Goal: Task Accomplishment & Management: Manage account settings

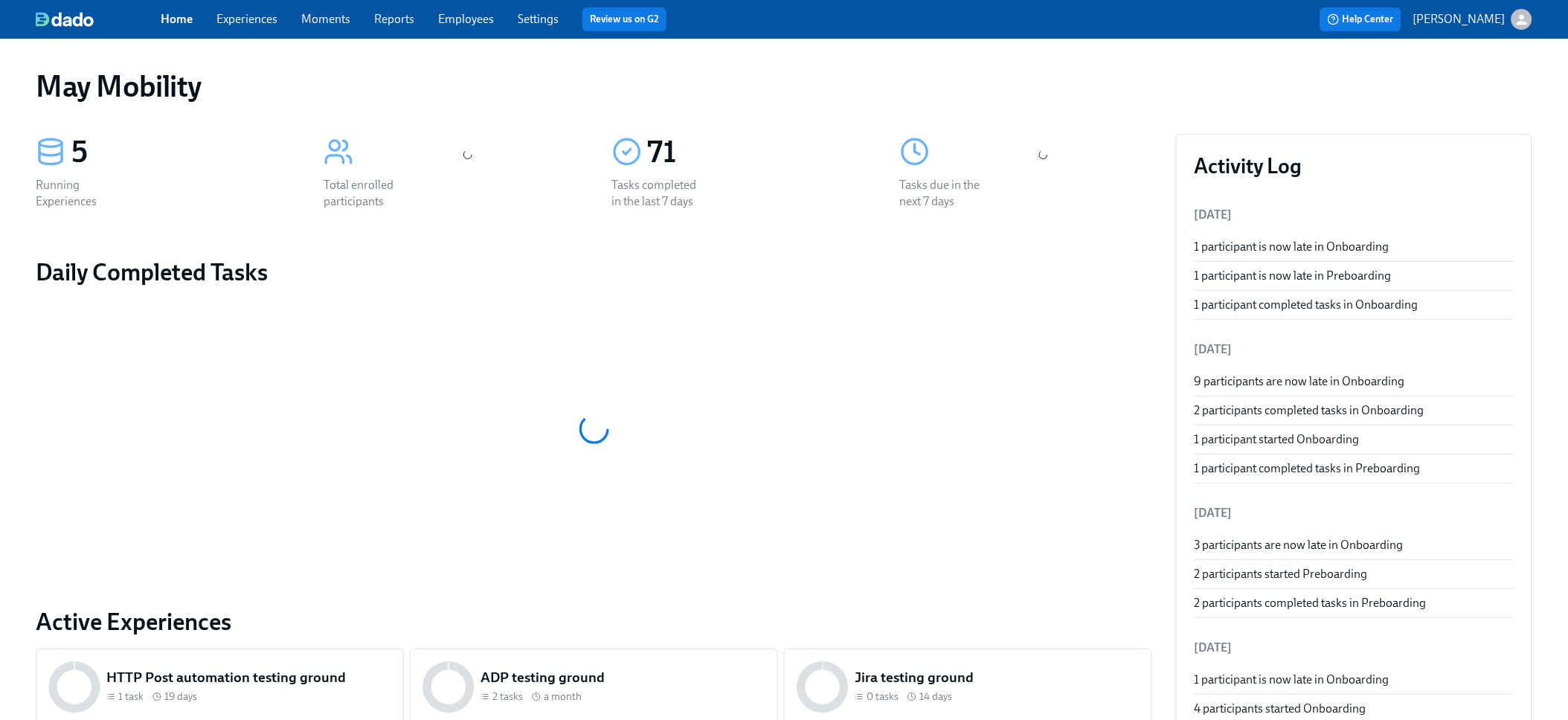
click at [458, 14] on link "Employees" at bounding box center [465, 19] width 56 height 14
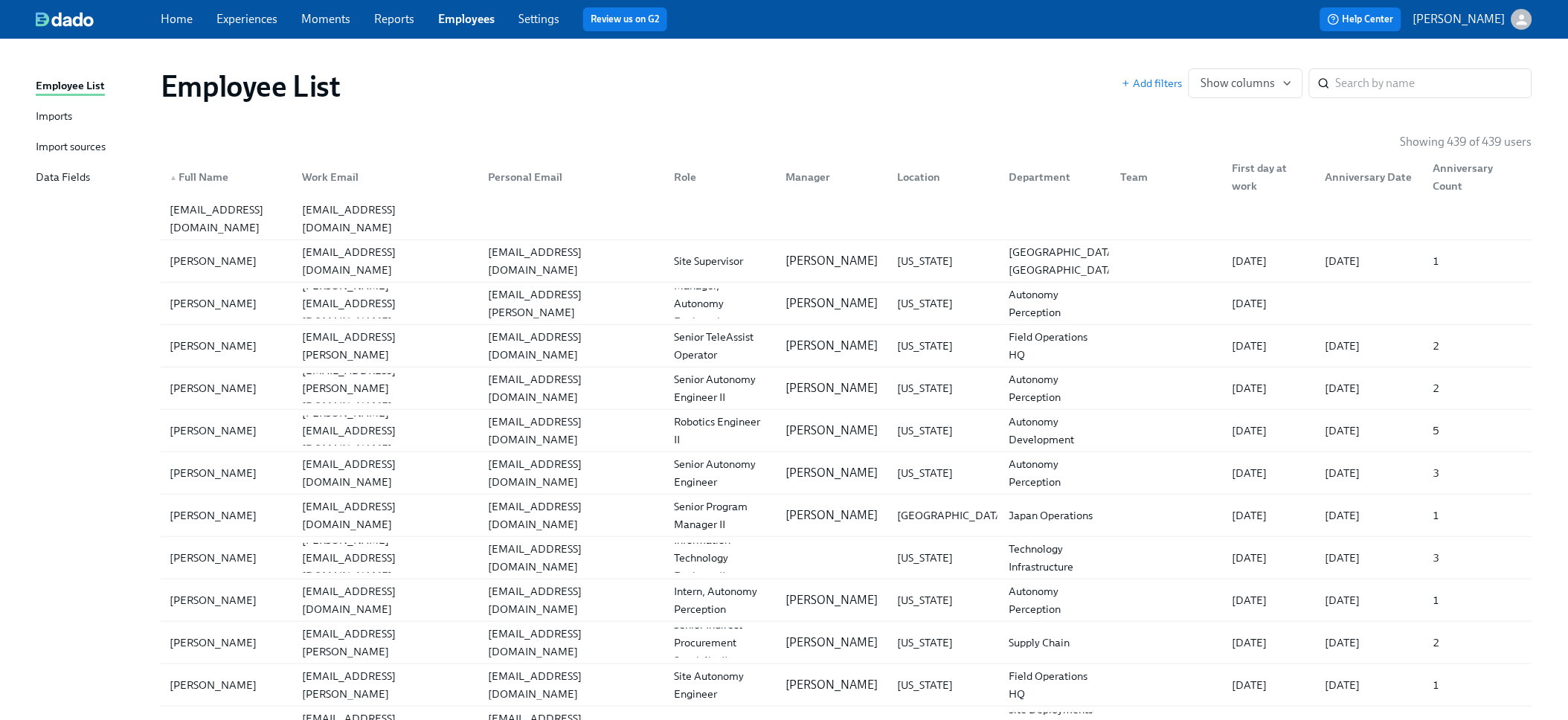
click at [66, 120] on div "Imports" at bounding box center [53, 116] width 36 height 19
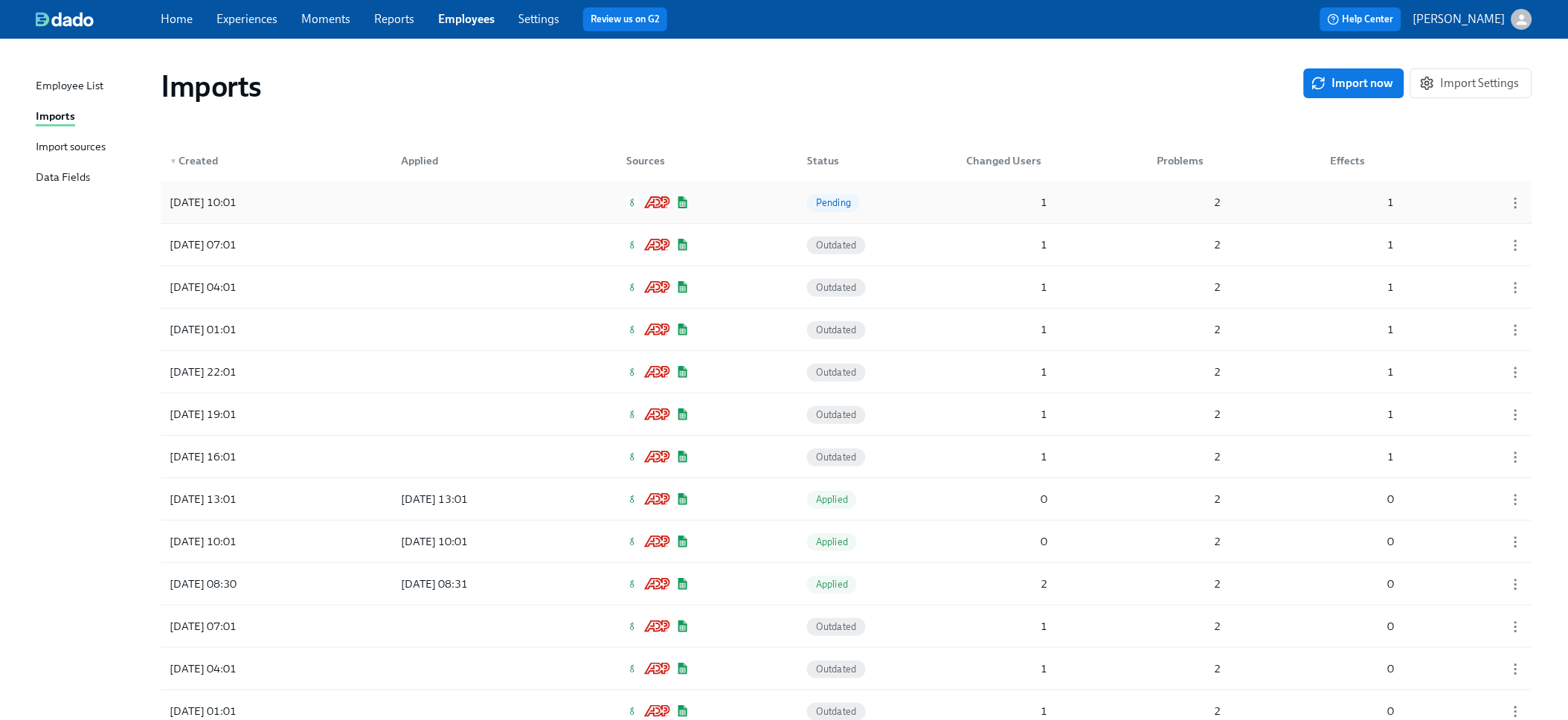
click at [312, 202] on div "[DATE] 10:01 Pending 1 2 1" at bounding box center [846, 201] width 1371 height 41
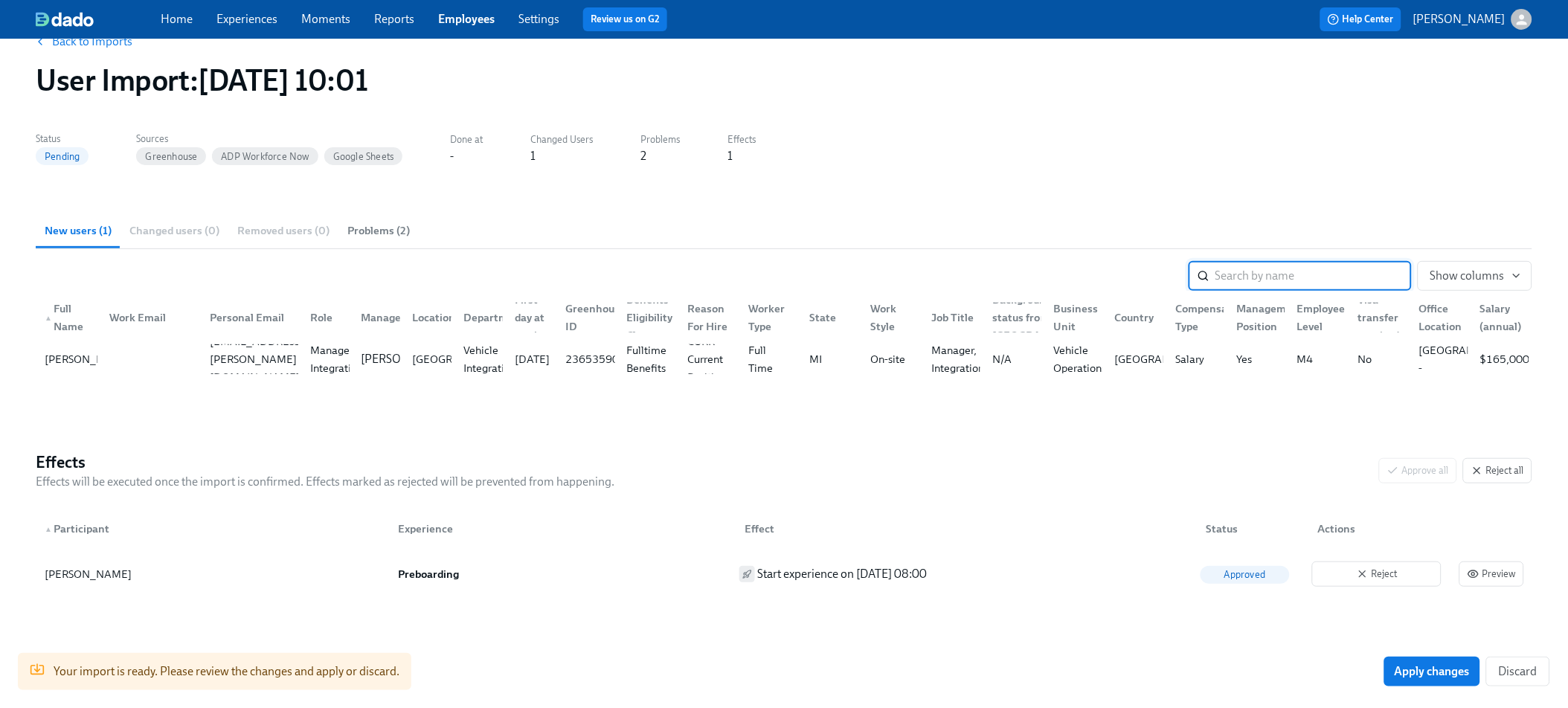
scroll to position [63, 0]
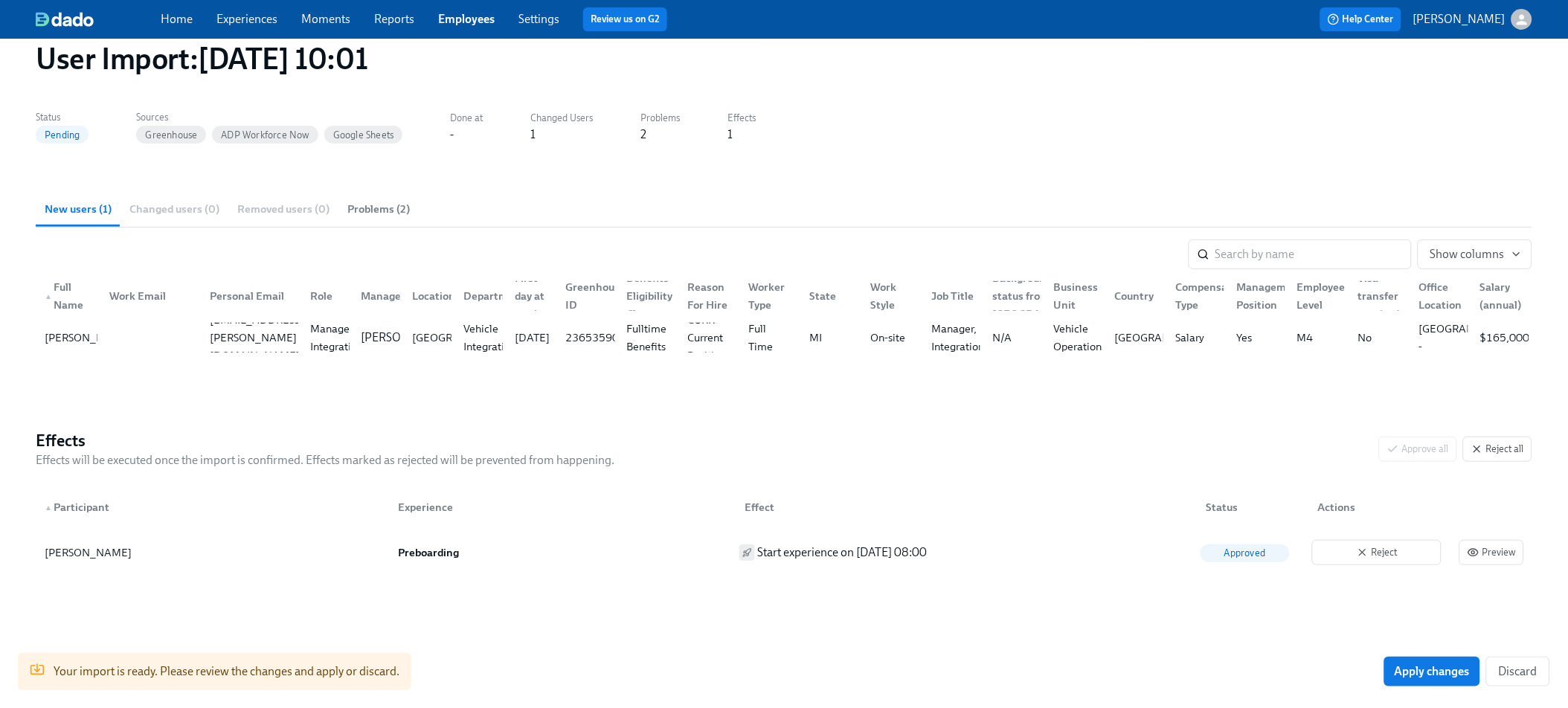
click at [1426, 643] on div "Your import is ready. Please review the changes and apply or discard. Apply cha…" at bounding box center [784, 672] width 1568 height 73
click at [1284, 644] on div "Your import is ready. Please review the changes and apply or discard. Apply cha…" at bounding box center [784, 672] width 1568 height 73
click at [1409, 670] on span "Apply changes" at bounding box center [1432, 672] width 75 height 15
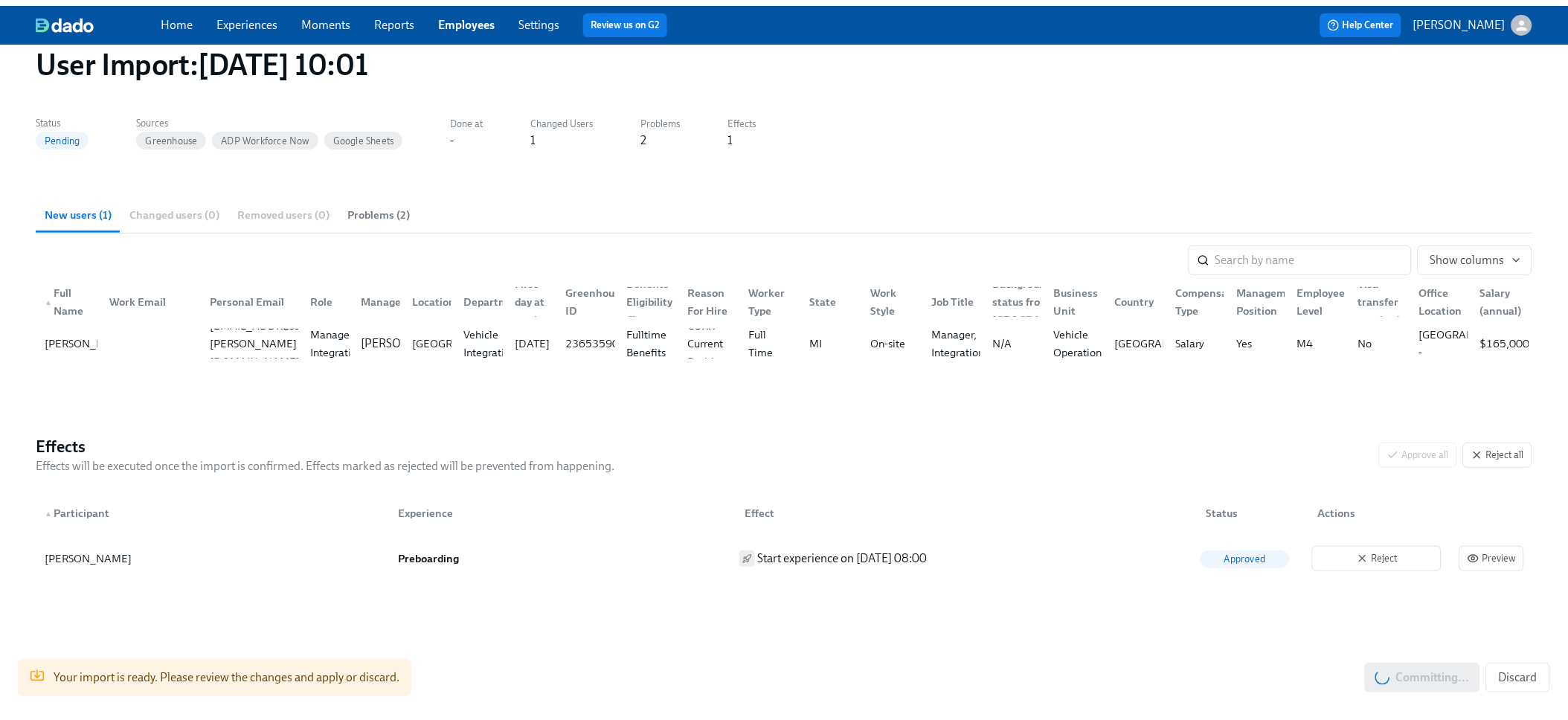
scroll to position [0, 0]
